Goal: Information Seeking & Learning: Find specific fact

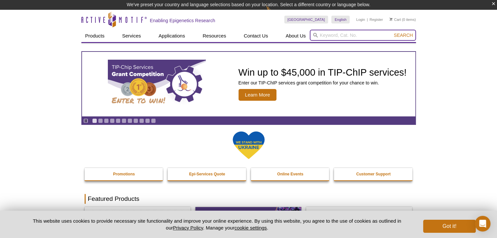
click at [341, 35] on input "search" at bounding box center [363, 35] width 106 height 11
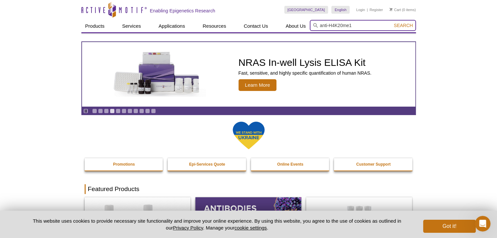
type input "anti-H4K20me1"
click at [392, 23] on button "Search" at bounding box center [403, 26] width 23 height 6
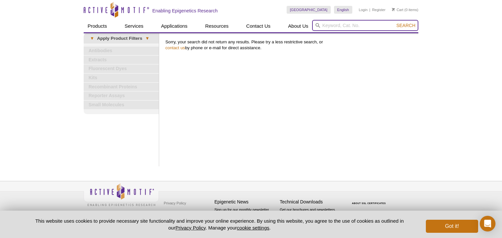
click at [352, 25] on input "search" at bounding box center [365, 25] width 106 height 11
type input "a"
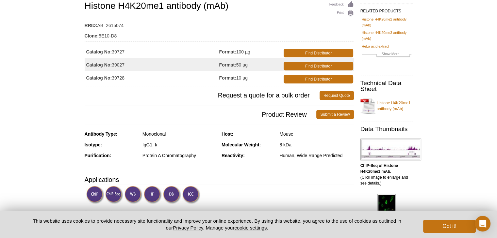
scroll to position [52, 0]
